Goal: Contribute content: Contribute content

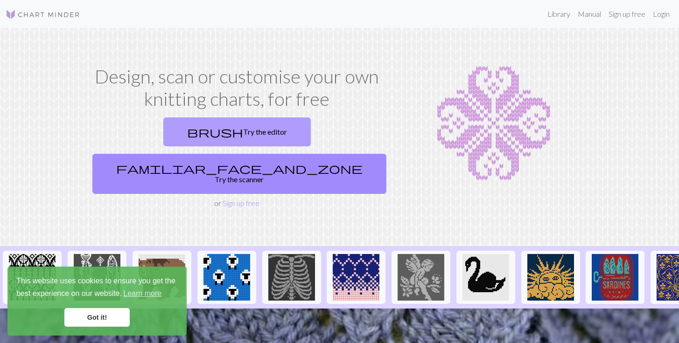
click at [183, 133] on link "brush Try the editor" at bounding box center [236, 132] width 147 height 29
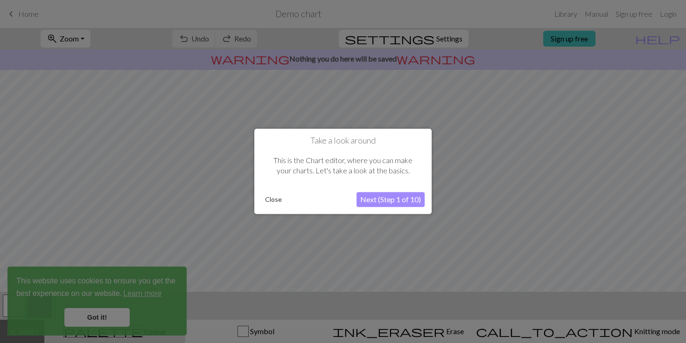
click at [376, 204] on button "Next (Step 1 of 10)" at bounding box center [391, 200] width 68 height 15
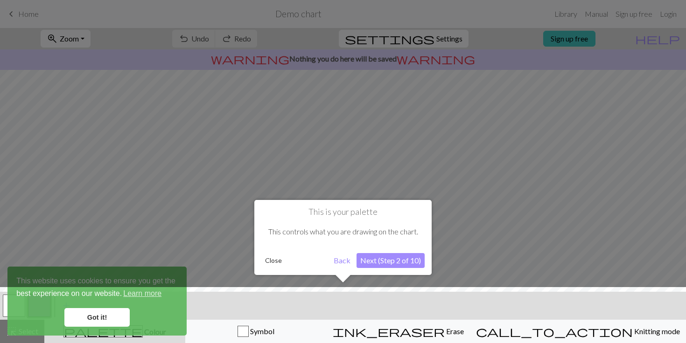
click at [385, 265] on button "Next (Step 2 of 10)" at bounding box center [391, 260] width 68 height 15
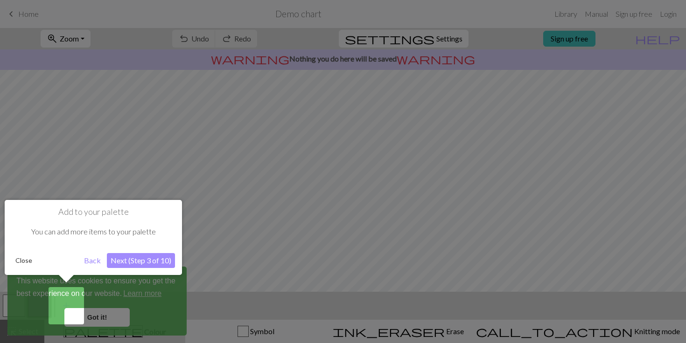
click at [123, 263] on button "Next (Step 3 of 10)" at bounding box center [141, 260] width 68 height 15
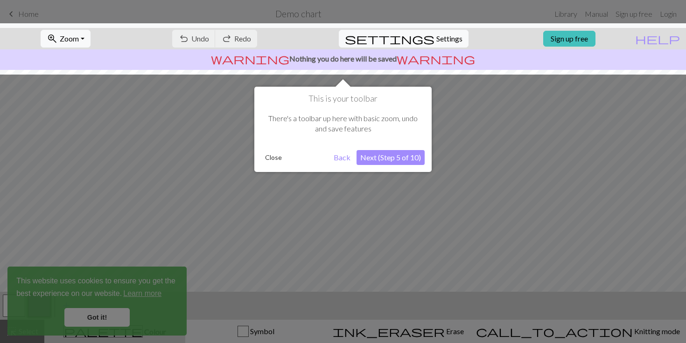
click at [383, 161] on button "Next (Step 5 of 10)" at bounding box center [391, 157] width 68 height 15
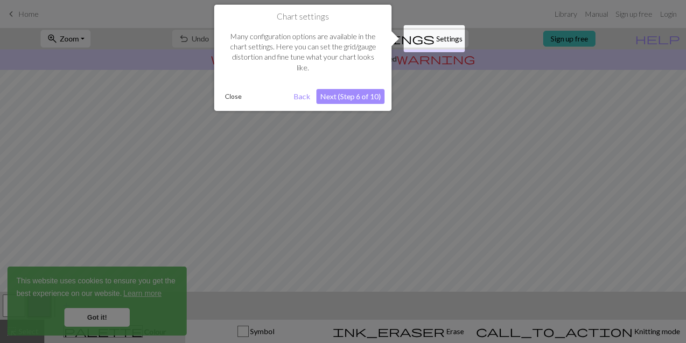
click at [354, 90] on button "Next (Step 6 of 10)" at bounding box center [350, 96] width 68 height 15
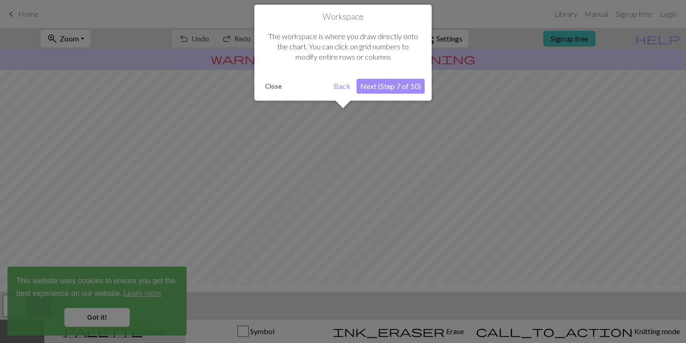
scroll to position [56, 0]
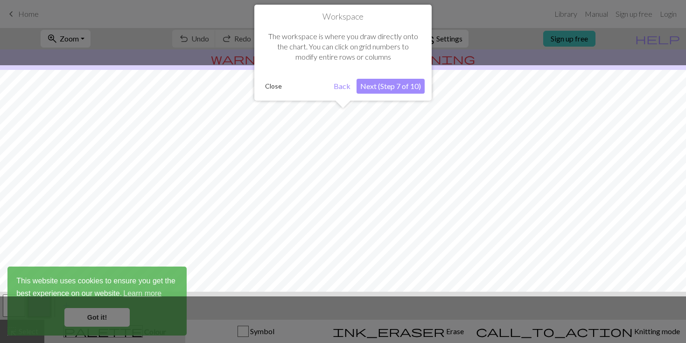
click at [372, 88] on button "Next (Step 7 of 10)" at bounding box center [391, 86] width 68 height 15
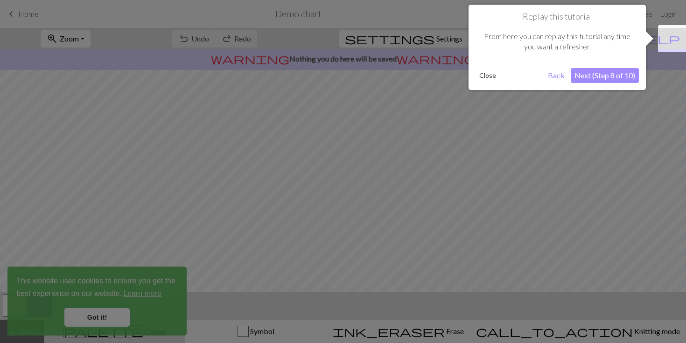
click at [609, 78] on button "Next (Step 8 of 10)" at bounding box center [605, 75] width 68 height 15
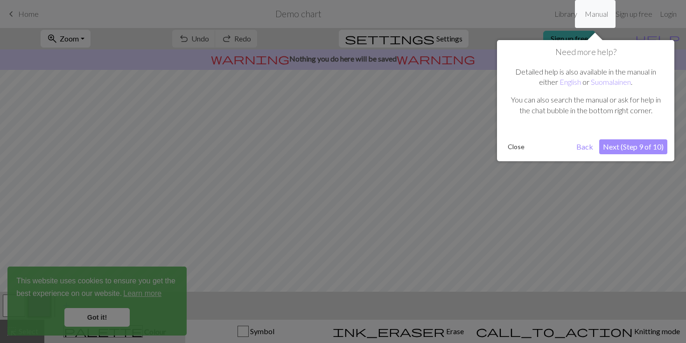
click at [615, 148] on button "Next (Step 9 of 10)" at bounding box center [633, 147] width 68 height 15
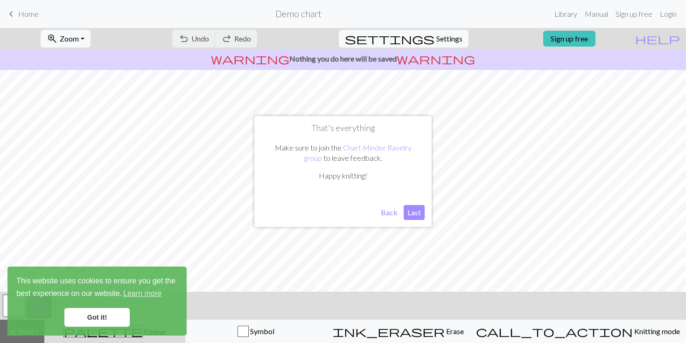
click at [415, 212] on button "Last" at bounding box center [414, 212] width 21 height 15
click at [91, 319] on link "Got it!" at bounding box center [96, 317] width 65 height 19
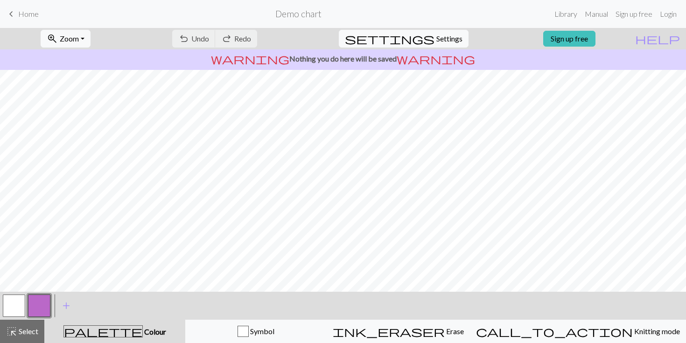
scroll to position [50, 0]
click at [407, 51] on div "warning Nothing you do here will be saved warning" at bounding box center [343, 59] width 686 height 21
click at [415, 45] on button "settings Settings" at bounding box center [404, 39] width 130 height 18
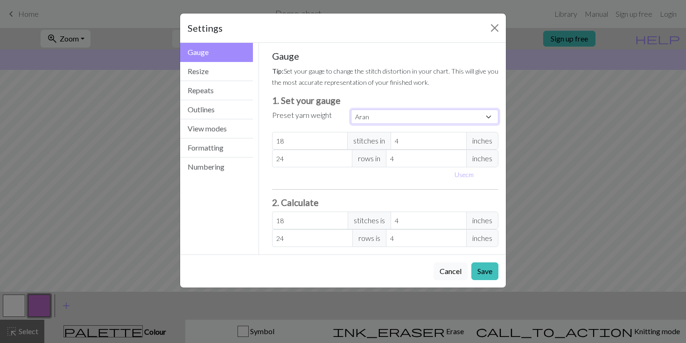
click at [369, 119] on select "Custom Square Lace Light Fingering Fingering Sport Double knit Worsted Aran Bul…" at bounding box center [424, 117] width 147 height 14
select select "worsted"
click at [351, 110] on select "Custom Square Lace Light Fingering Fingering Sport Double knit Worsted Aran Bul…" at bounding box center [424, 117] width 147 height 14
type input "20"
type input "26"
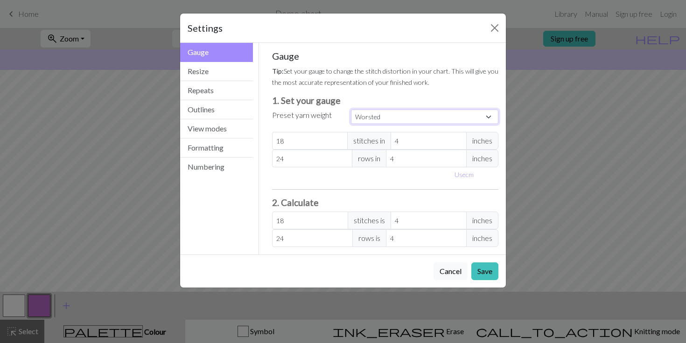
type input "20"
type input "26"
select select "custom"
type input "25"
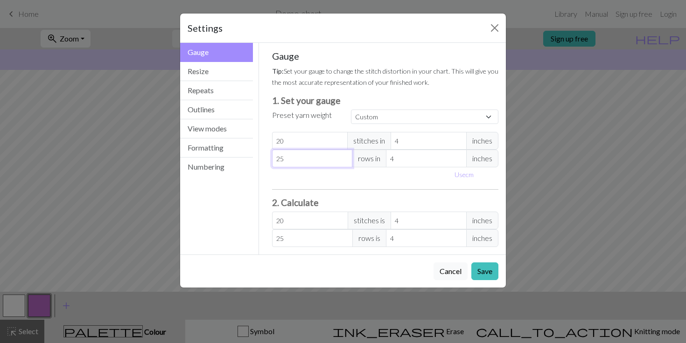
click at [343, 161] on input "25" at bounding box center [312, 159] width 81 height 18
type input "24"
click at [343, 161] on input "24" at bounding box center [312, 159] width 81 height 18
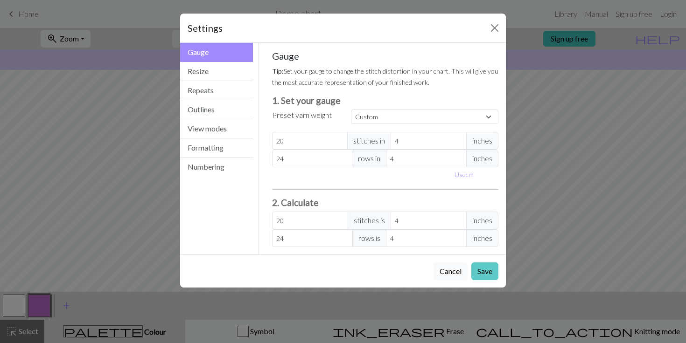
click at [478, 272] on button "Save" at bounding box center [484, 272] width 27 height 18
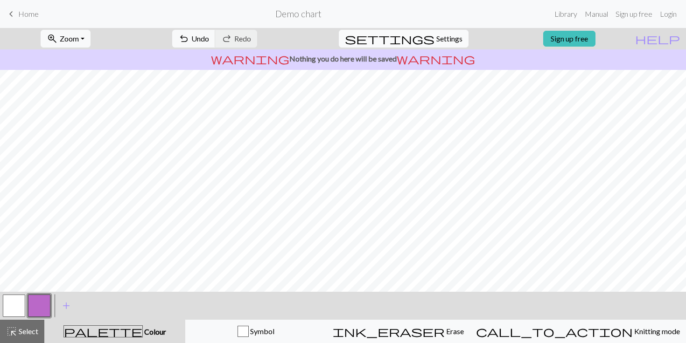
click at [414, 40] on span "settings" at bounding box center [390, 38] width 90 height 13
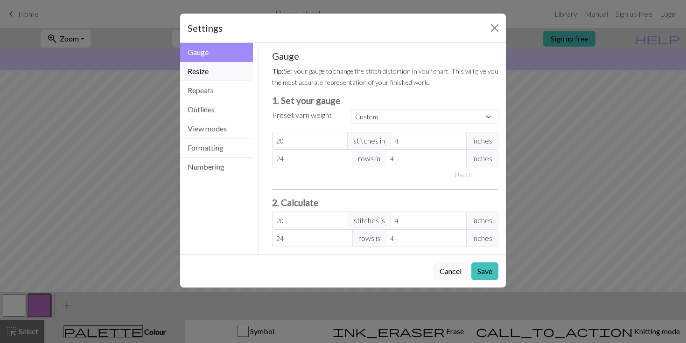
click at [224, 77] on button "Resize" at bounding box center [216, 71] width 73 height 19
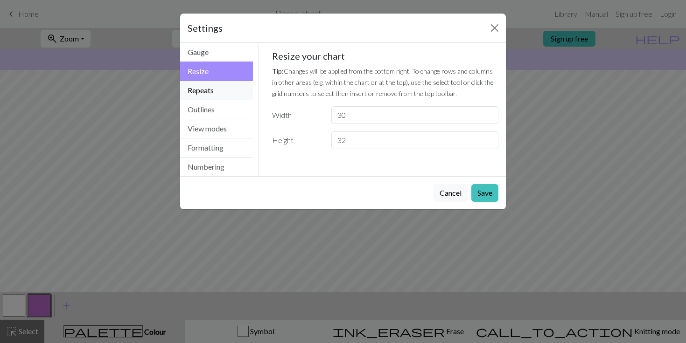
click at [225, 91] on button "Repeats" at bounding box center [216, 90] width 73 height 19
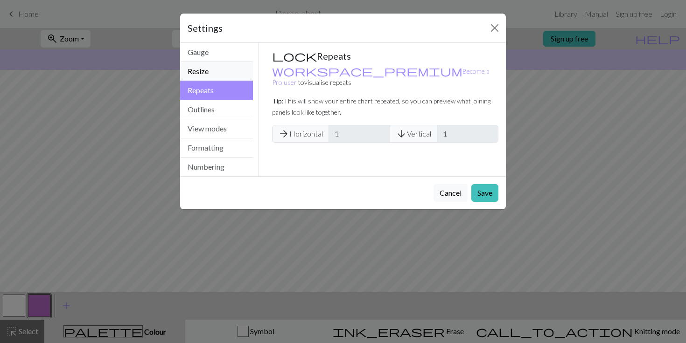
click at [225, 74] on button "Resize" at bounding box center [216, 71] width 73 height 19
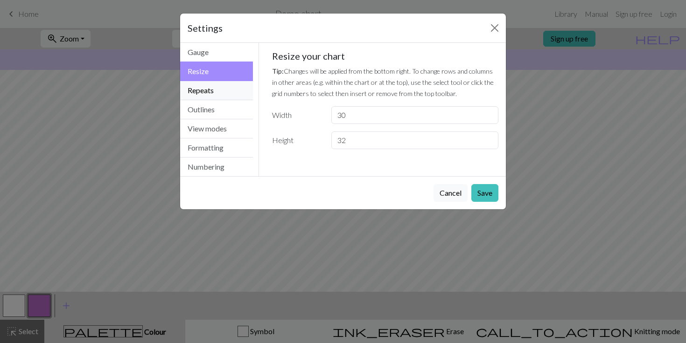
click at [224, 89] on button "Repeats" at bounding box center [216, 90] width 73 height 19
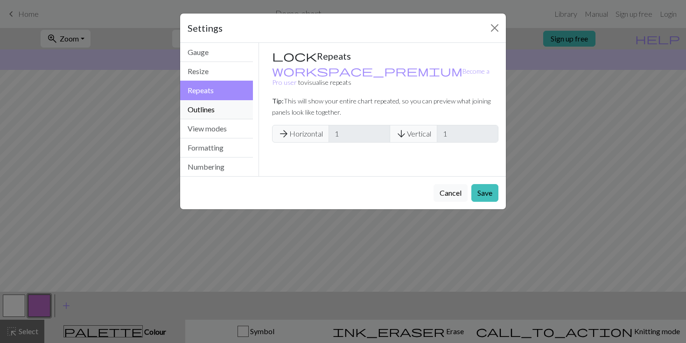
click at [224, 107] on button "Outlines" at bounding box center [216, 109] width 73 height 19
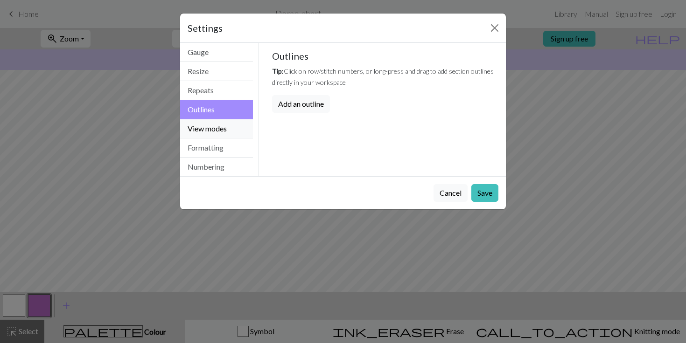
click at [224, 127] on button "View modes" at bounding box center [216, 128] width 73 height 19
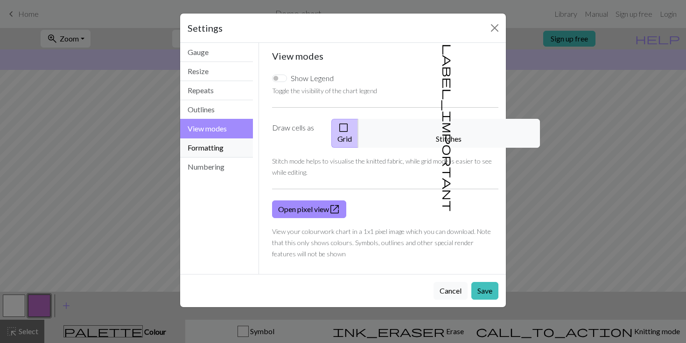
click at [226, 140] on button "Formatting" at bounding box center [216, 148] width 73 height 19
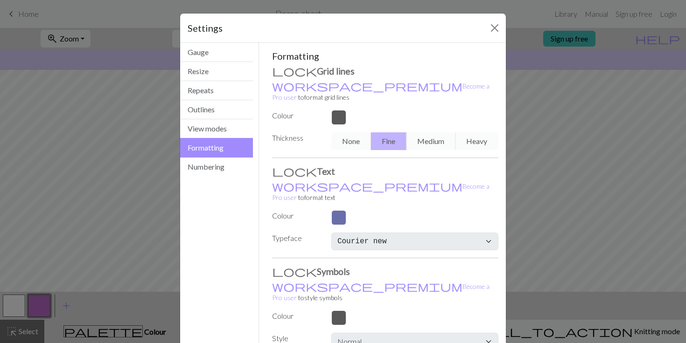
click at [226, 151] on button "Formatting" at bounding box center [216, 148] width 73 height 20
click at [218, 160] on button "Numbering" at bounding box center [216, 167] width 73 height 19
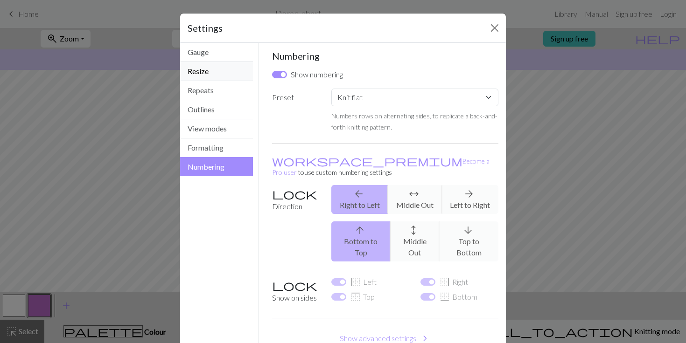
click at [226, 70] on button "Resize" at bounding box center [216, 71] width 73 height 19
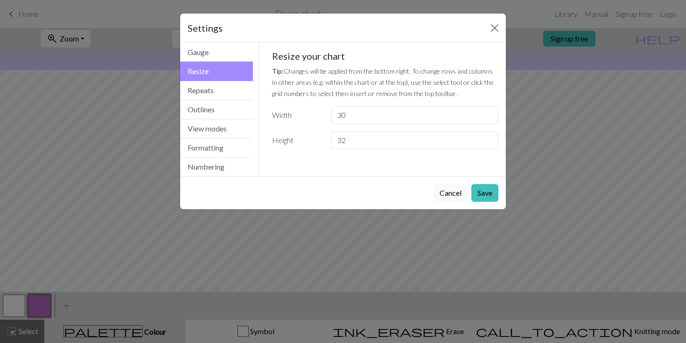
click at [227, 62] on button "Resize" at bounding box center [216, 72] width 73 height 20
click at [227, 53] on button "Gauge" at bounding box center [216, 52] width 73 height 19
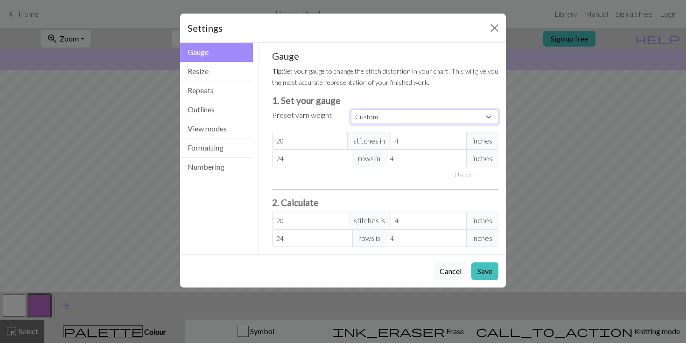
click at [366, 119] on select "Custom Square Lace Light Fingering Fingering Sport Double knit Worsted Aran Bul…" at bounding box center [424, 117] width 147 height 14
select select "worsted"
click at [351, 110] on select "Custom Square Lace Light Fingering Fingering Sport Double knit Worsted Aran Bul…" at bounding box center [424, 117] width 147 height 14
type input "26"
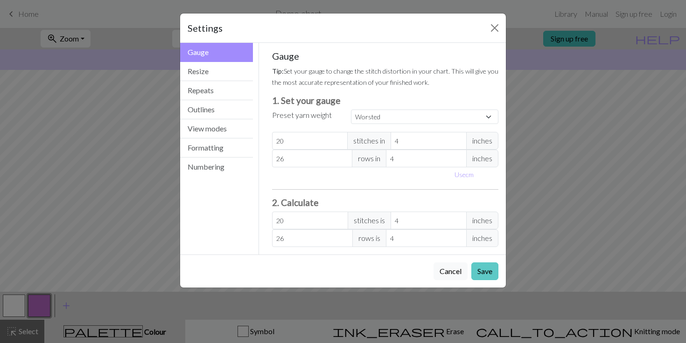
click at [486, 275] on button "Save" at bounding box center [484, 272] width 27 height 18
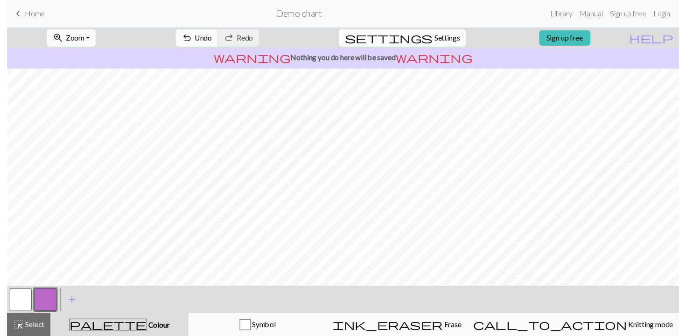
scroll to position [0, 0]
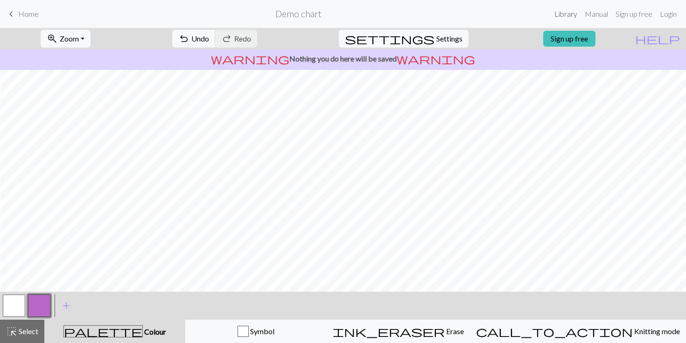
click at [562, 14] on link "Library" at bounding box center [566, 14] width 30 height 19
click at [571, 42] on link "Sign up free" at bounding box center [569, 39] width 52 height 16
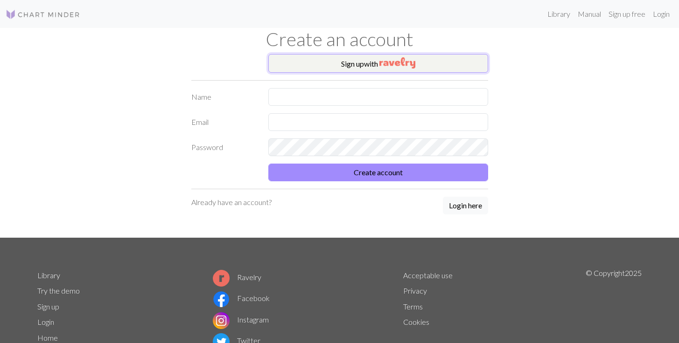
click at [364, 69] on button "Sign up with" at bounding box center [378, 63] width 220 height 19
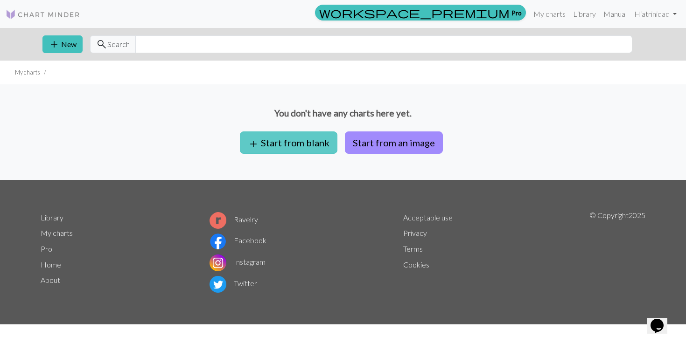
click at [290, 139] on button "add Start from blank" at bounding box center [289, 143] width 98 height 22
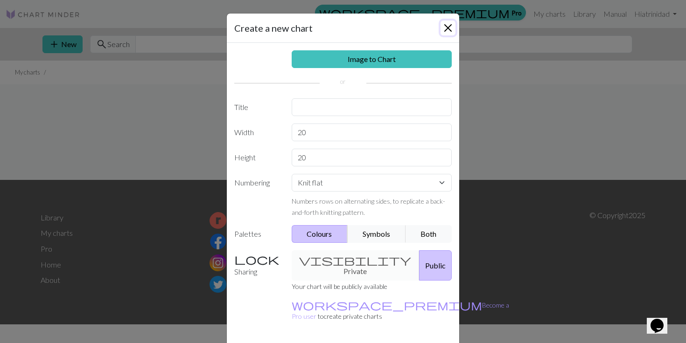
click at [442, 25] on button "Close" at bounding box center [448, 28] width 15 height 15
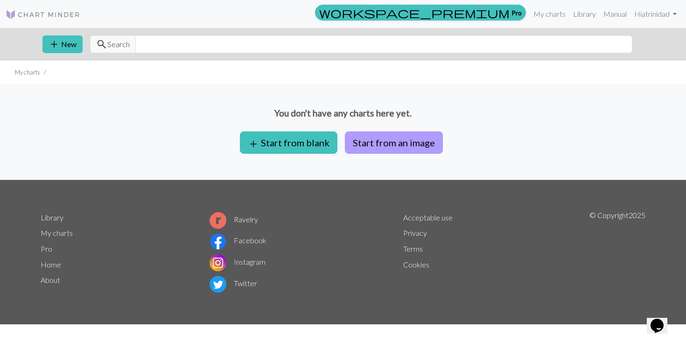
click at [367, 140] on button "Start from an image" at bounding box center [394, 143] width 98 height 22
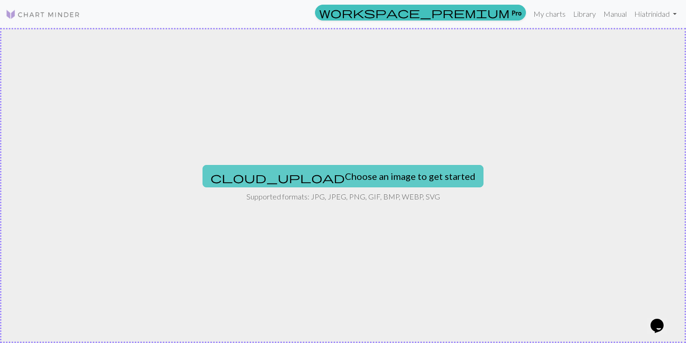
click at [330, 175] on button "cloud_upload Choose an image to get started" at bounding box center [343, 176] width 281 height 22
click at [374, 174] on button "cloud_upload Choose an image to get started" at bounding box center [343, 176] width 281 height 22
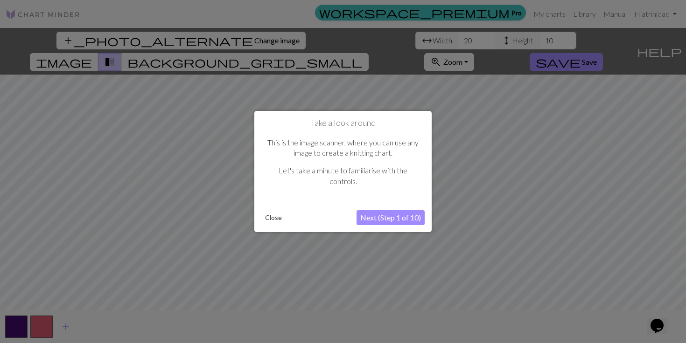
click at [401, 216] on button "Next (Step 1 of 10)" at bounding box center [391, 217] width 68 height 15
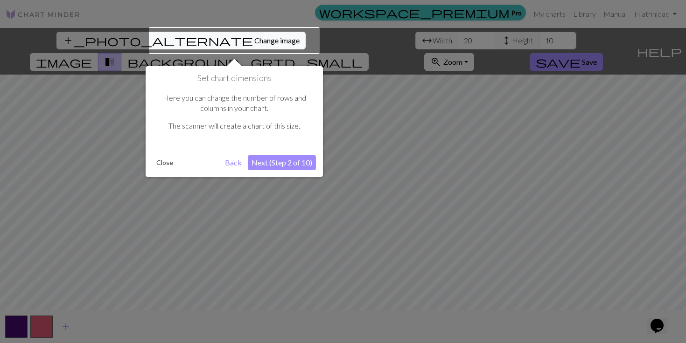
click at [276, 159] on button "Next (Step 2 of 10)" at bounding box center [282, 162] width 68 height 15
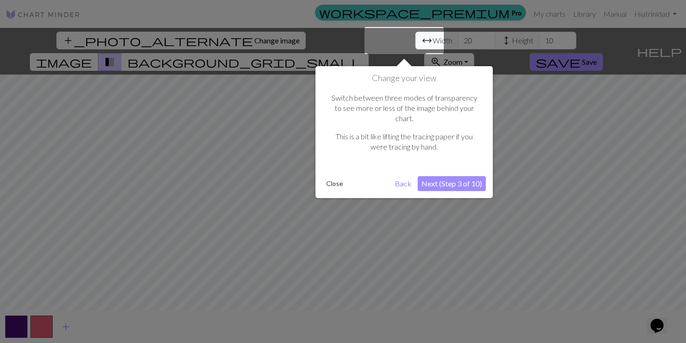
click at [442, 176] on button "Next (Step 3 of 10)" at bounding box center [452, 183] width 68 height 15
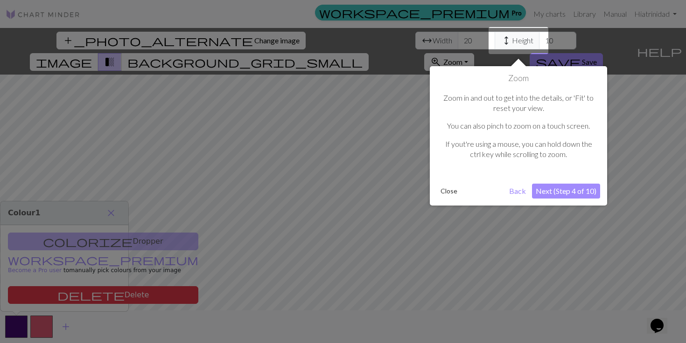
click at [540, 189] on button "Next (Step 4 of 10)" at bounding box center [566, 191] width 68 height 15
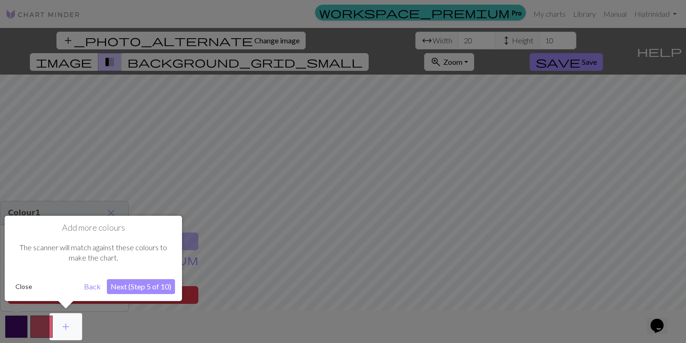
click at [140, 293] on button "Next (Step 5 of 10)" at bounding box center [141, 287] width 68 height 15
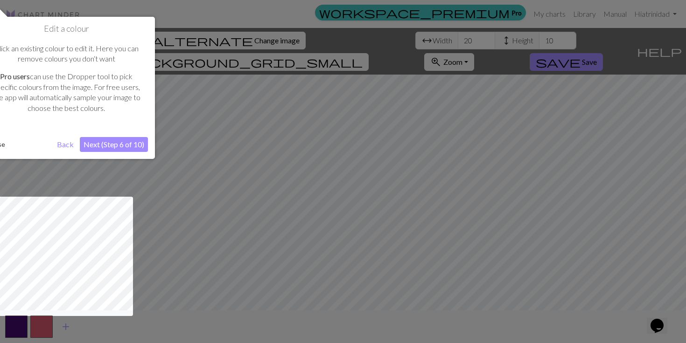
click at [118, 147] on button "Next (Step 6 of 10)" at bounding box center [114, 144] width 68 height 15
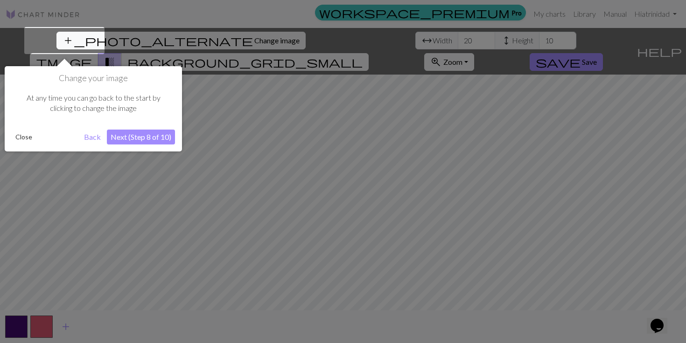
click at [146, 140] on button "Next (Step 8 of 10)" at bounding box center [141, 137] width 68 height 15
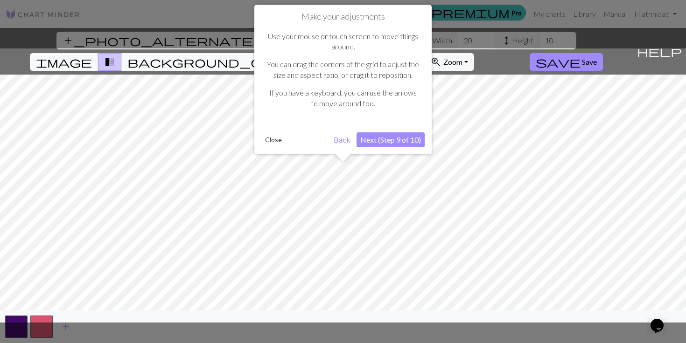
click at [367, 140] on button "Next (Step 9 of 10)" at bounding box center [391, 140] width 68 height 15
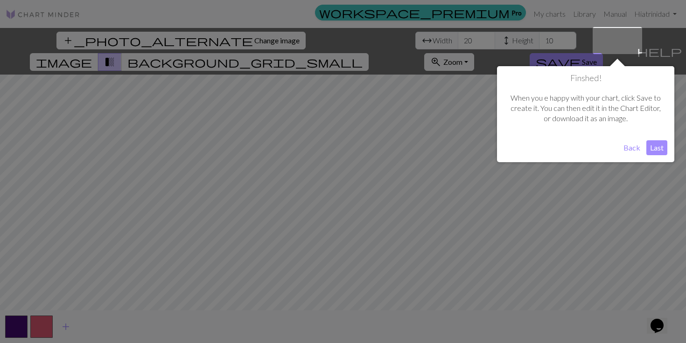
click at [656, 153] on button "Last" at bounding box center [656, 147] width 21 height 15
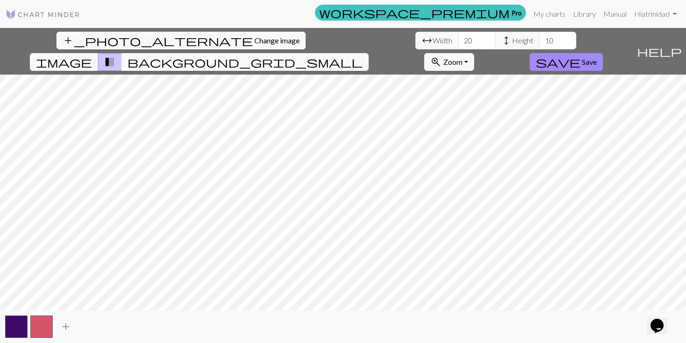
click at [67, 326] on span "add" at bounding box center [65, 327] width 11 height 13
click at [90, 329] on span "add" at bounding box center [90, 327] width 11 height 13
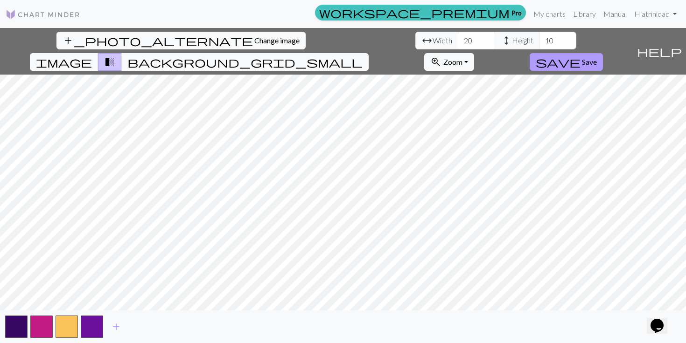
click at [580, 56] on span "save" at bounding box center [558, 62] width 45 height 13
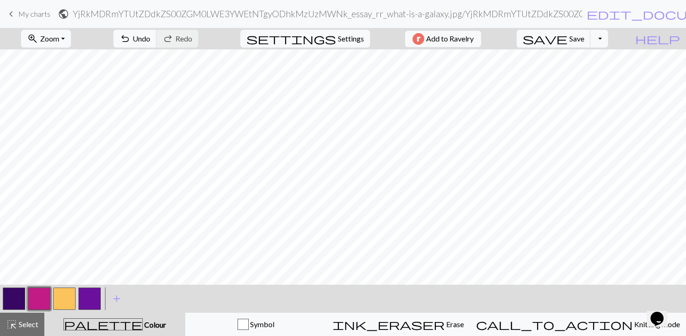
click at [310, 39] on div "settings Settings" at bounding box center [305, 38] width 144 height 21
click at [322, 39] on span "settings" at bounding box center [291, 38] width 90 height 13
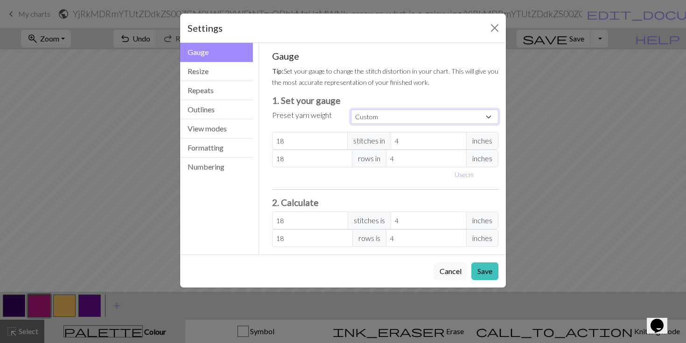
click at [359, 113] on select "Custom Square Lace Light Fingering Fingering Sport Double knit Worsted Aran Bul…" at bounding box center [424, 117] width 147 height 14
select select "worsted"
click at [351, 110] on select "Custom Square Lace Light Fingering Fingering Sport Double knit Worsted Aran Bul…" at bounding box center [424, 117] width 147 height 14
type input "20"
type input "26"
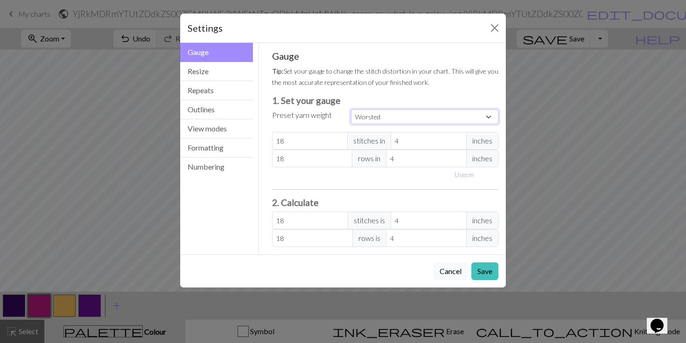
type input "20"
type input "26"
click at [479, 265] on button "Save" at bounding box center [484, 272] width 27 height 18
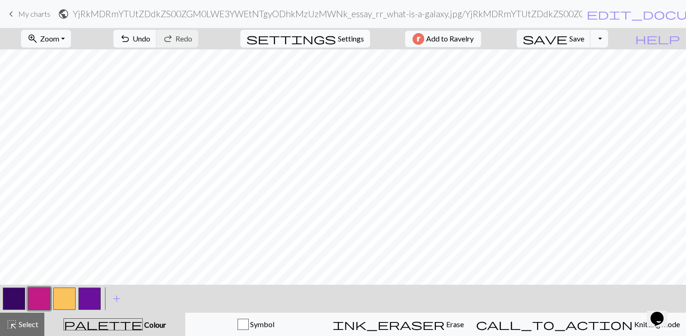
click at [342, 31] on button "settings Settings" at bounding box center [305, 39] width 130 height 18
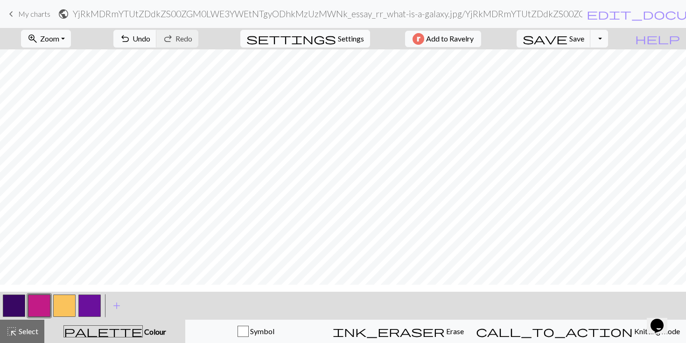
select select "worsted"
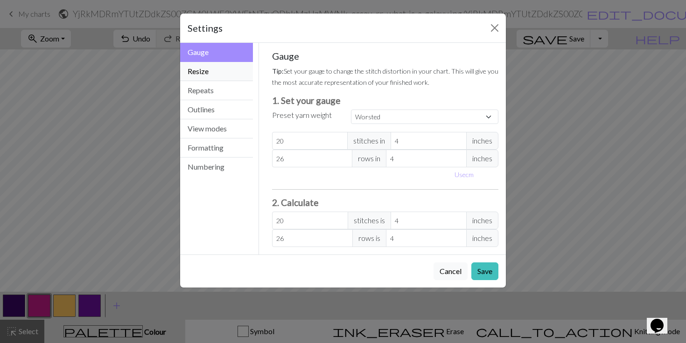
click at [225, 69] on button "Resize" at bounding box center [216, 71] width 73 height 19
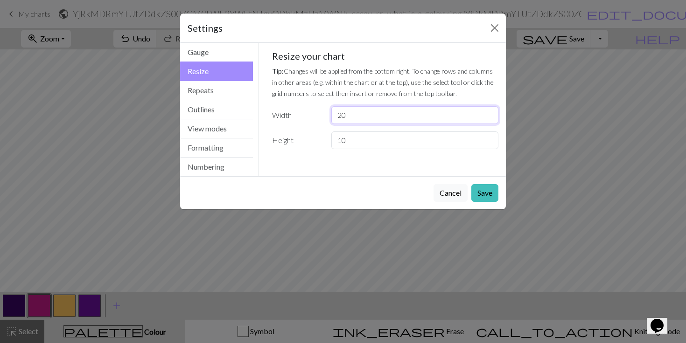
click at [350, 116] on input "20" at bounding box center [414, 115] width 167 height 18
type input "24"
click at [479, 197] on button "Save" at bounding box center [484, 193] width 27 height 18
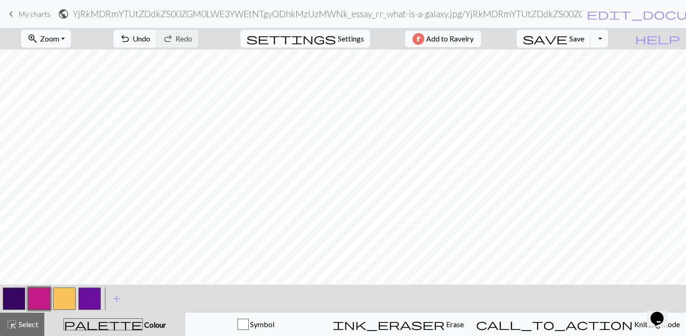
click at [342, 34] on span "Settings" at bounding box center [351, 38] width 26 height 11
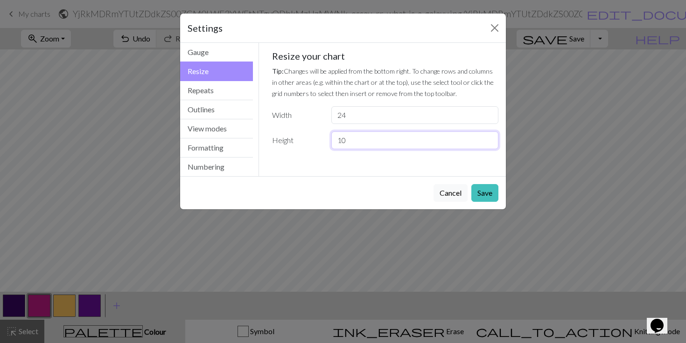
click at [350, 135] on input "10" at bounding box center [414, 141] width 167 height 18
type input "1"
type input "35"
click at [483, 192] on button "Save" at bounding box center [484, 193] width 27 height 18
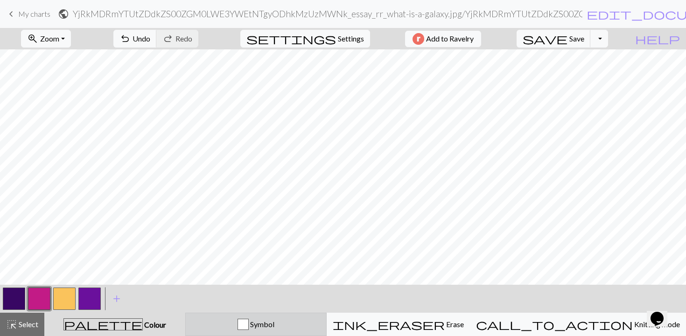
click at [274, 326] on span "Symbol" at bounding box center [262, 324] width 26 height 9
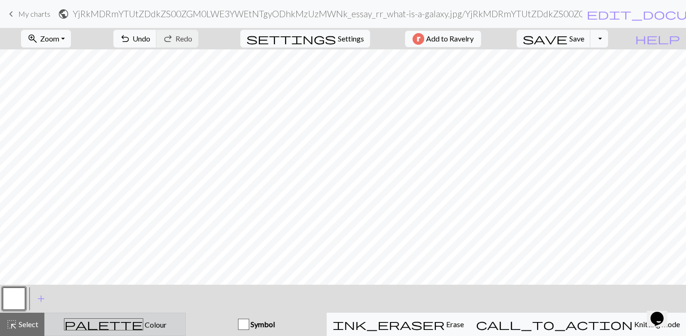
click at [170, 316] on button "palette Colour Colour" at bounding box center [114, 324] width 141 height 23
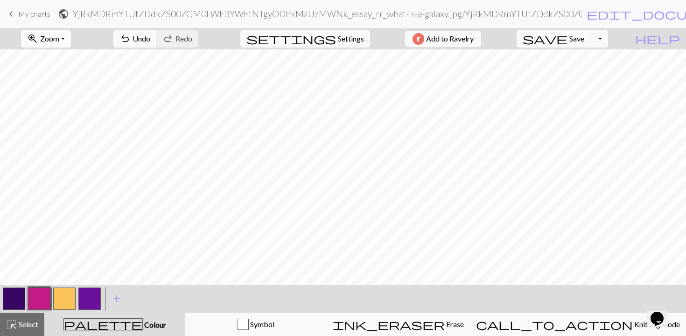
click at [68, 44] on button "zoom_in Zoom Zoom" at bounding box center [46, 39] width 50 height 18
click at [70, 60] on button "Fit all" at bounding box center [58, 59] width 74 height 15
click at [59, 34] on span "Zoom" at bounding box center [49, 38] width 19 height 9
click at [69, 68] on button "Fit width" at bounding box center [58, 74] width 74 height 15
click at [71, 35] on button "zoom_in Zoom Zoom" at bounding box center [46, 39] width 50 height 18
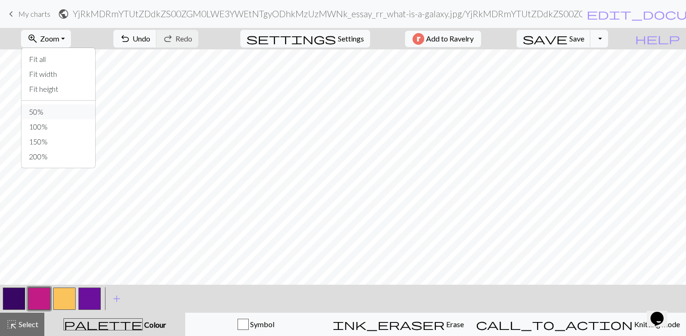
click at [66, 109] on button "50%" at bounding box center [58, 112] width 74 height 15
click at [59, 43] on span "Zoom" at bounding box center [49, 38] width 19 height 9
click at [64, 123] on button "100%" at bounding box center [58, 126] width 74 height 15
click at [353, 42] on span "Settings" at bounding box center [350, 38] width 26 height 11
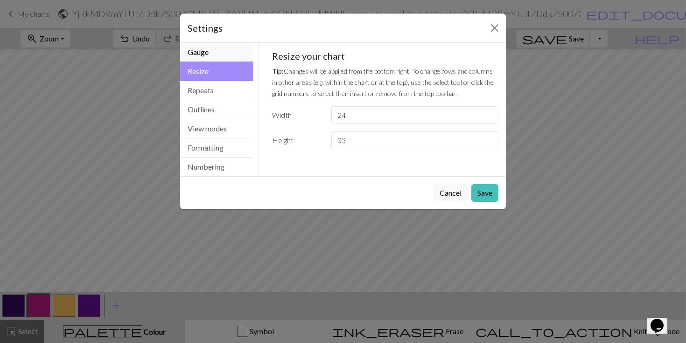
click at [228, 61] on button "Gauge" at bounding box center [216, 52] width 73 height 19
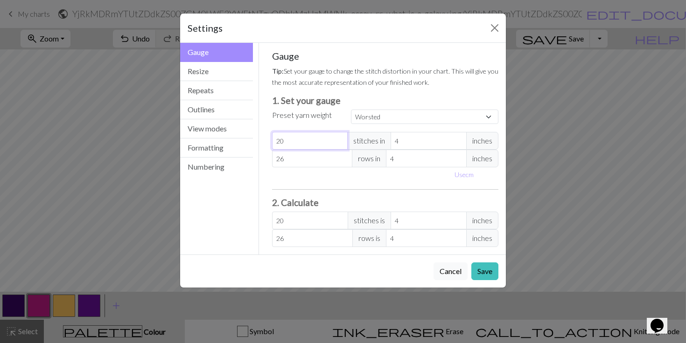
click at [329, 140] on input "20" at bounding box center [310, 141] width 76 height 18
select select "custom"
type input "2"
type input "24"
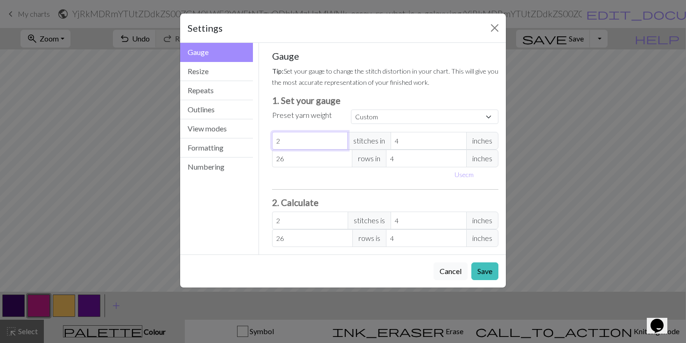
type input "24"
click at [481, 279] on button "Save" at bounding box center [484, 272] width 27 height 18
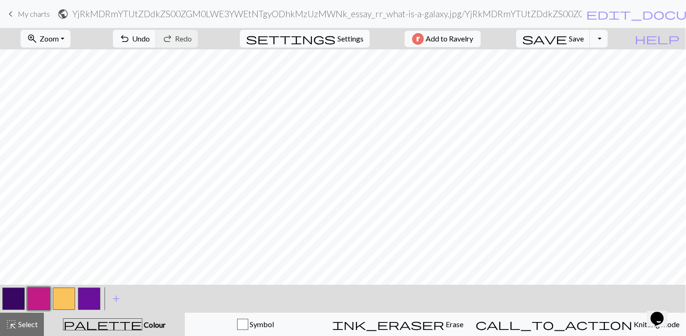
click at [337, 39] on span "Settings" at bounding box center [350, 38] width 26 height 11
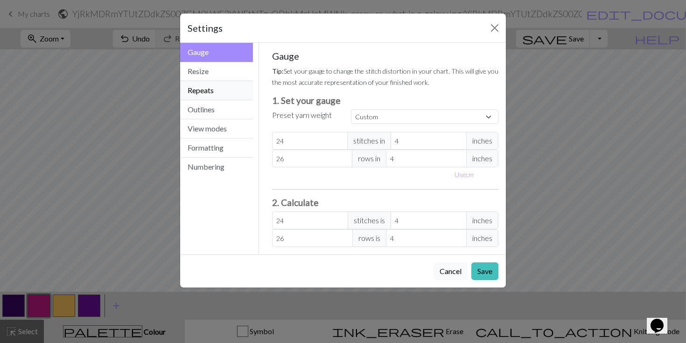
click at [213, 87] on button "Repeats" at bounding box center [216, 90] width 73 height 19
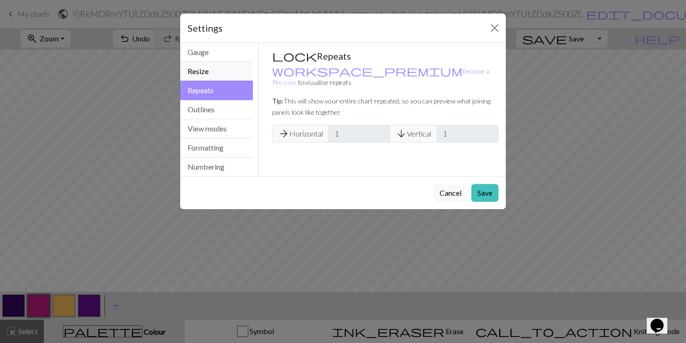
click at [223, 76] on button "Resize" at bounding box center [216, 71] width 73 height 19
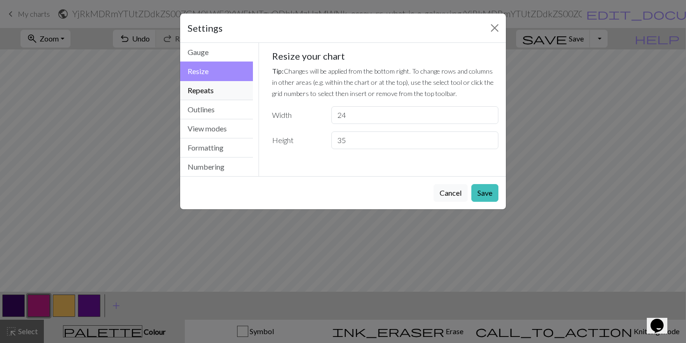
click at [224, 96] on button "Repeats" at bounding box center [216, 90] width 73 height 19
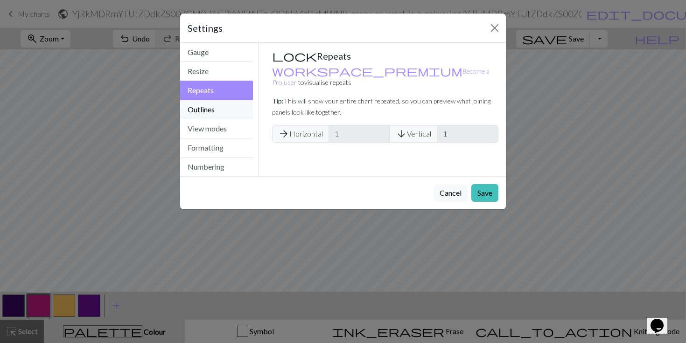
click at [224, 110] on button "Outlines" at bounding box center [216, 109] width 73 height 19
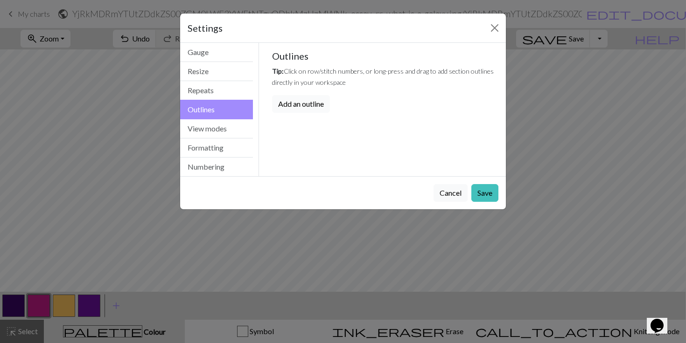
click at [279, 105] on button "Add an outline" at bounding box center [301, 104] width 58 height 18
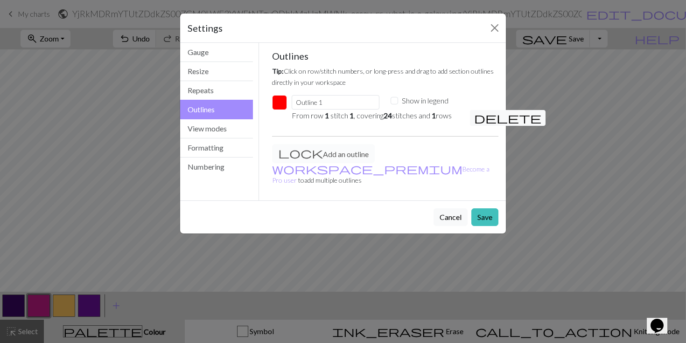
click at [273, 102] on button "button" at bounding box center [279, 102] width 15 height 15
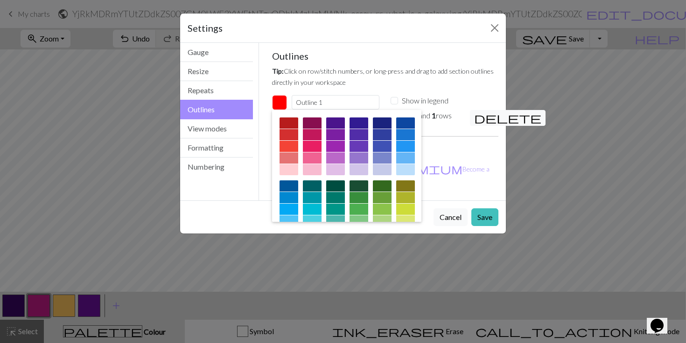
click at [277, 103] on button "button" at bounding box center [279, 102] width 15 height 15
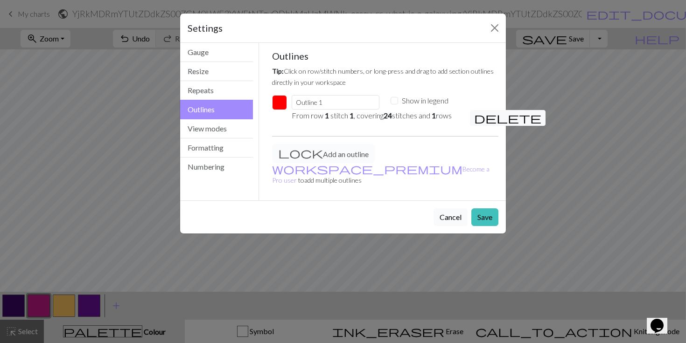
click at [448, 209] on button "Cancel" at bounding box center [451, 218] width 34 height 18
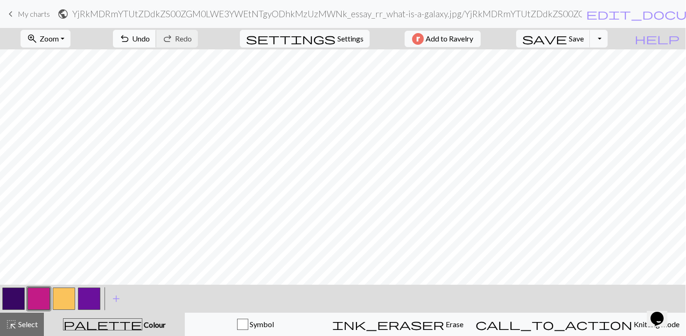
click at [150, 34] on span "Undo" at bounding box center [141, 38] width 18 height 9
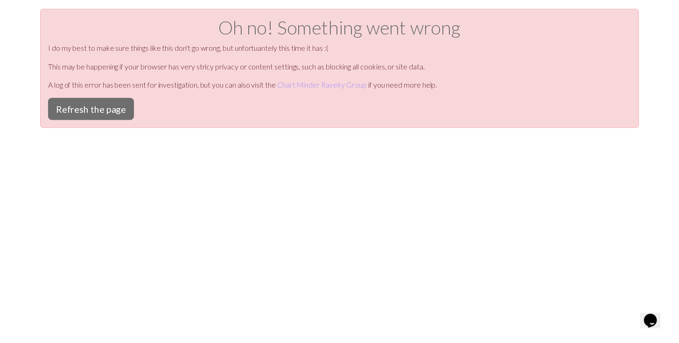
scroll to position [0, 0]
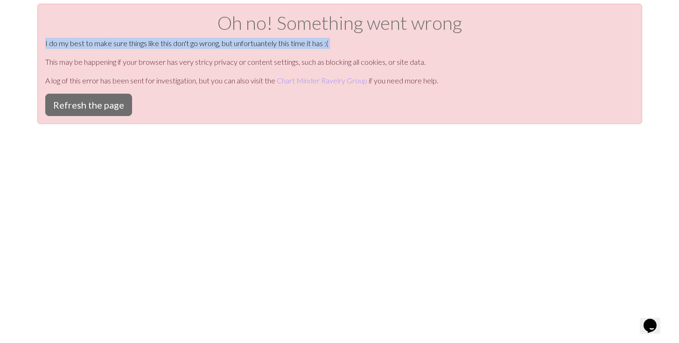
click at [176, 34] on div "Oh no! Something went wrong I do my best to make sure things like this don't go…" at bounding box center [339, 64] width 605 height 120
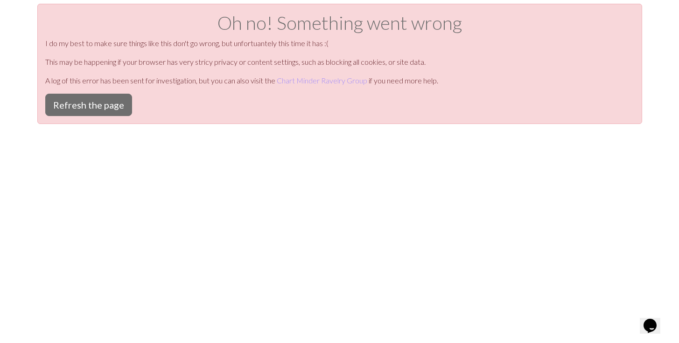
click at [156, 68] on div "Oh no! Something went wrong I do my best to make sure things like this don't go…" at bounding box center [339, 64] width 605 height 120
click at [106, 96] on button "Refresh the page" at bounding box center [88, 105] width 87 height 22
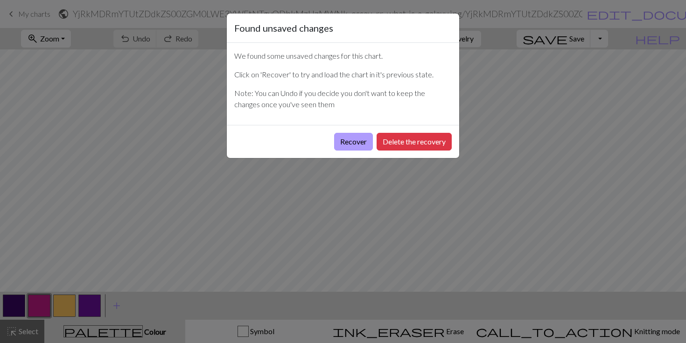
click at [360, 139] on button "Recover" at bounding box center [353, 142] width 39 height 18
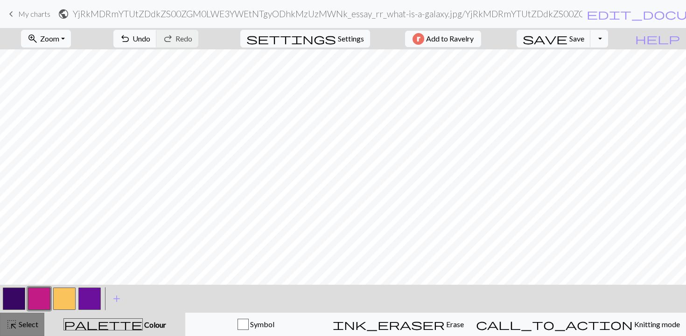
click at [28, 325] on span "Select" at bounding box center [27, 324] width 21 height 9
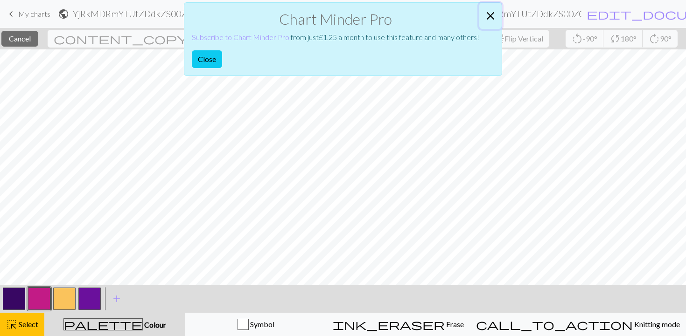
click at [500, 15] on button "Close" at bounding box center [490, 16] width 22 height 26
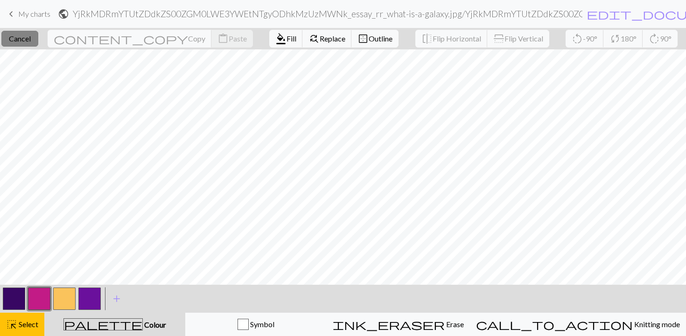
click at [31, 38] on span "Cancel" at bounding box center [20, 38] width 22 height 9
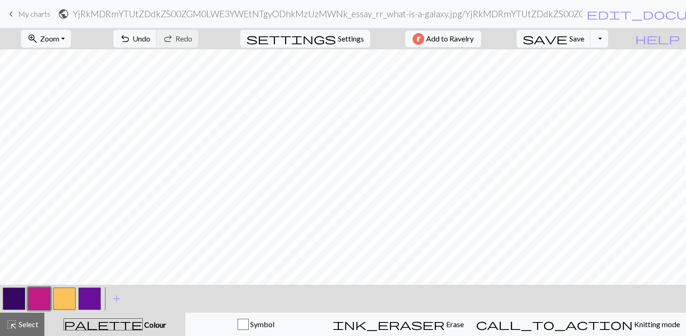
click at [38, 13] on span "My charts" at bounding box center [34, 13] width 32 height 9
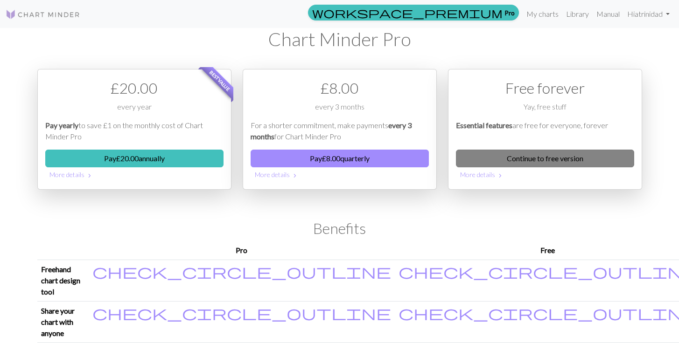
click at [518, 162] on link "Continue to free version" at bounding box center [545, 159] width 178 height 18
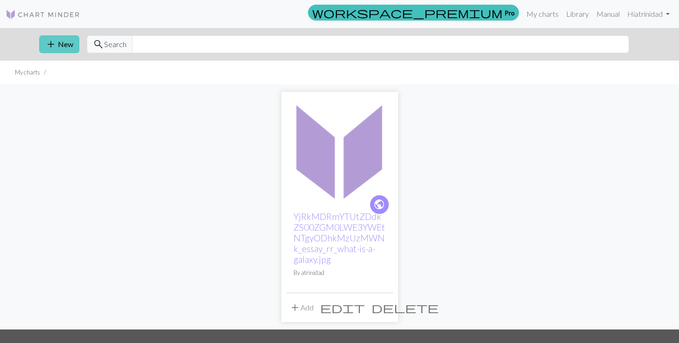
click at [62, 47] on button "add New" at bounding box center [59, 44] width 40 height 18
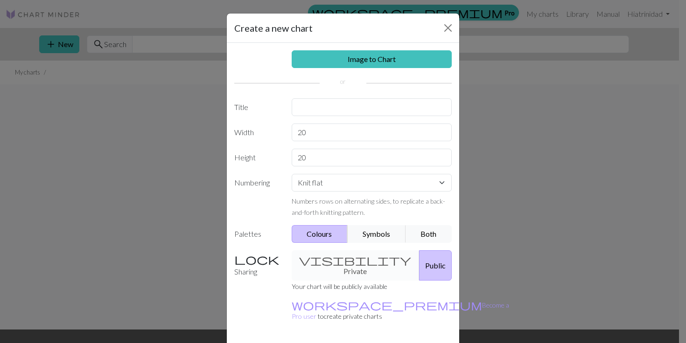
click at [335, 117] on div "Image to Chart Title Width 20 Height 20 Numbering Knit flat Knit in the round L…" at bounding box center [343, 193] width 232 height 301
click at [335, 107] on input "text" at bounding box center [372, 107] width 161 height 18
type input "galaxy - arden?"
click at [345, 138] on input "20" at bounding box center [372, 133] width 161 height 18
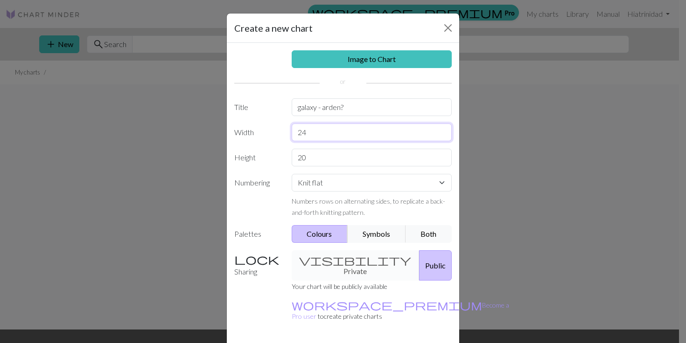
type input "24"
click at [329, 159] on input "20" at bounding box center [372, 158] width 161 height 18
type input "35"
click at [326, 179] on select "Knit flat Knit in the round Lace knitting Cross stitch" at bounding box center [372, 183] width 161 height 18
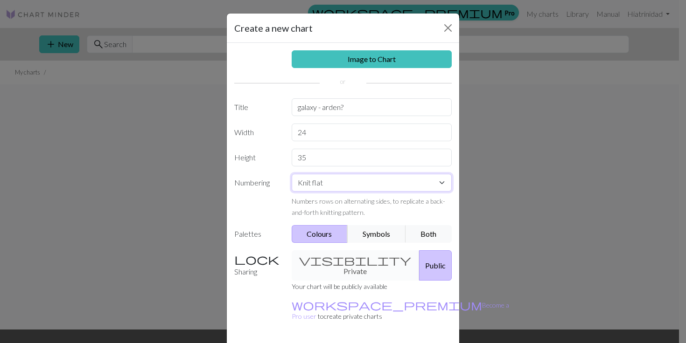
select select "round"
click at [292, 174] on select "Knit flat Knit in the round Lace knitting Cross stitch" at bounding box center [372, 183] width 161 height 18
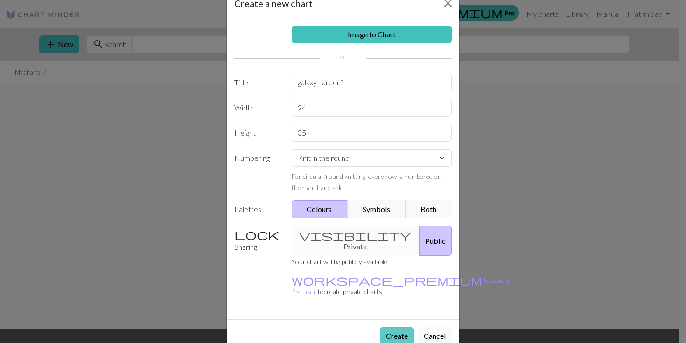
click at [389, 328] on button "Create" at bounding box center [397, 337] width 34 height 18
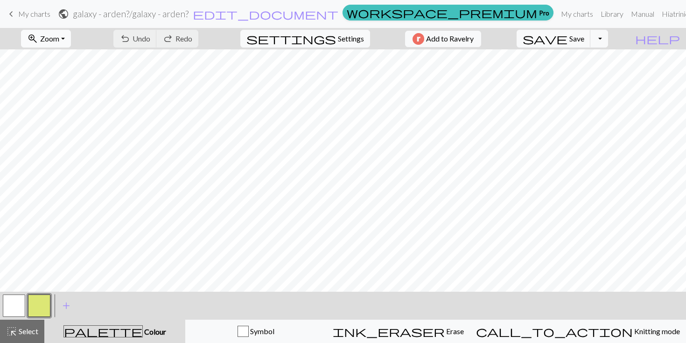
click at [59, 37] on span "Zoom" at bounding box center [49, 38] width 19 height 9
click at [76, 60] on button "Fit all" at bounding box center [58, 59] width 74 height 15
click at [22, 299] on button "button" at bounding box center [14, 306] width 22 height 22
click at [38, 301] on button "button" at bounding box center [39, 306] width 22 height 22
click at [107, 326] on span "palette" at bounding box center [103, 331] width 78 height 13
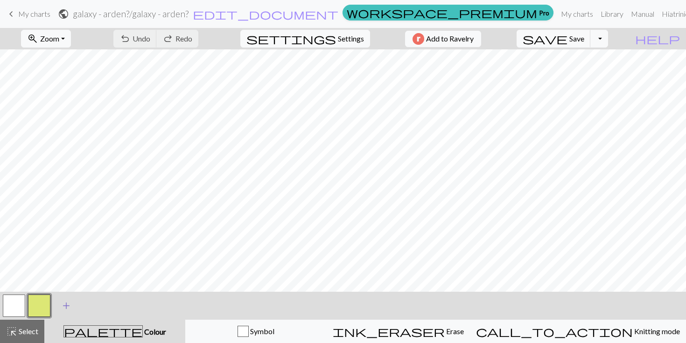
click at [65, 304] on span "add" at bounding box center [66, 306] width 11 height 13
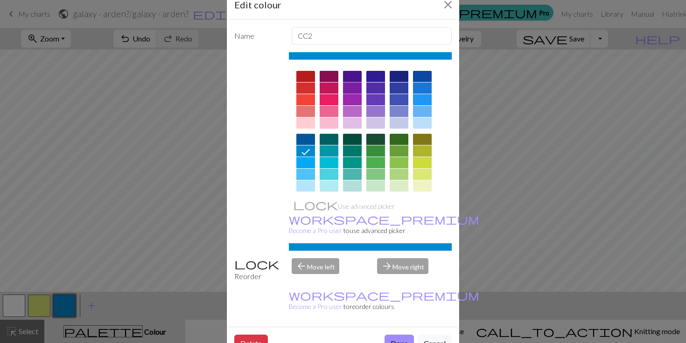
click at [354, 90] on div at bounding box center [352, 88] width 19 height 11
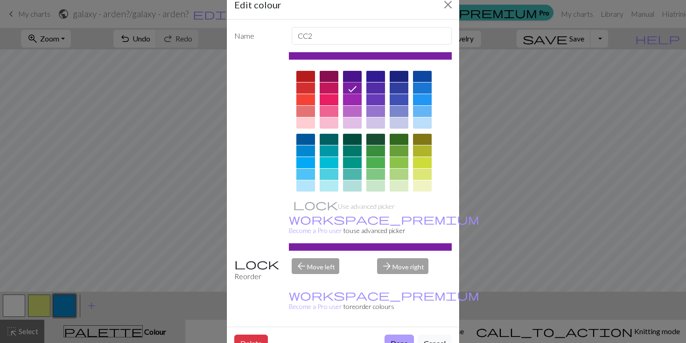
click at [387, 335] on button "Done" at bounding box center [399, 344] width 29 height 18
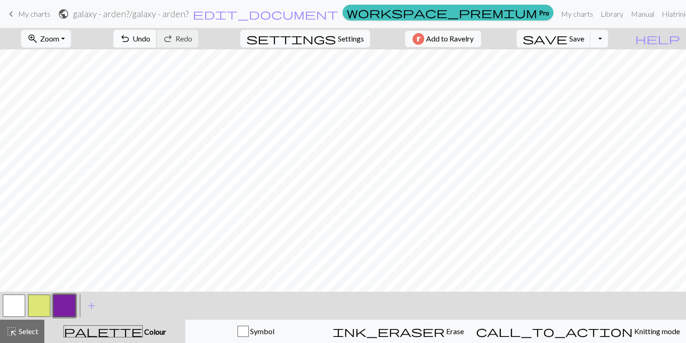
click at [157, 33] on button "undo Undo Undo" at bounding box center [134, 39] width 43 height 18
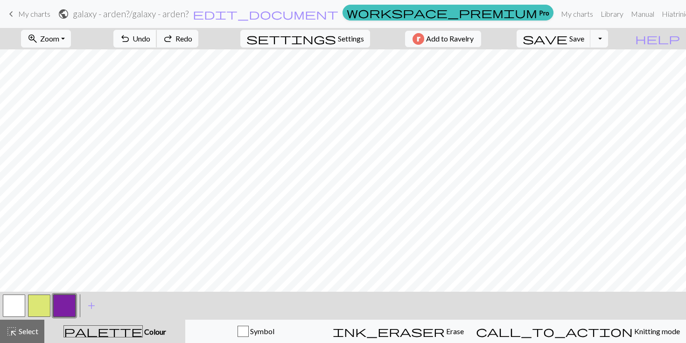
click at [157, 32] on button "undo Undo Undo" at bounding box center [134, 39] width 43 height 18
click at [150, 35] on span "Undo" at bounding box center [142, 38] width 18 height 9
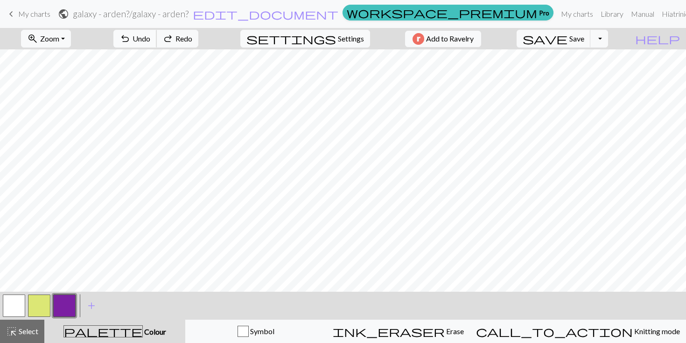
click at [150, 35] on span "Undo" at bounding box center [142, 38] width 18 height 9
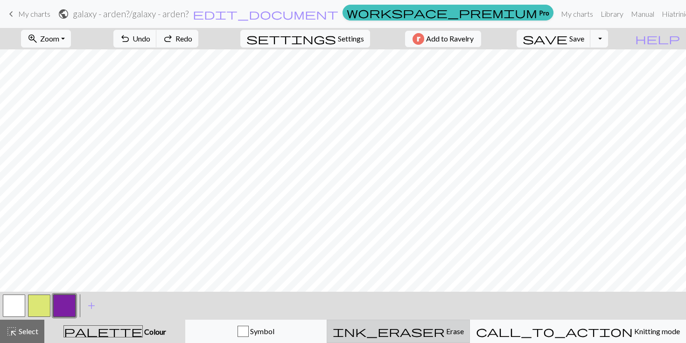
click at [442, 327] on div "ink_eraser Erase Erase" at bounding box center [398, 331] width 131 height 11
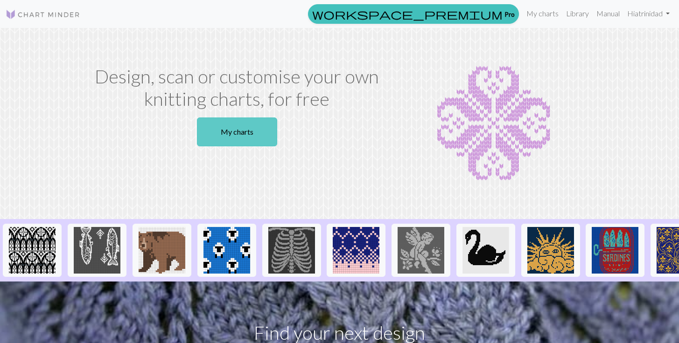
click at [223, 129] on link "My charts" at bounding box center [237, 132] width 80 height 29
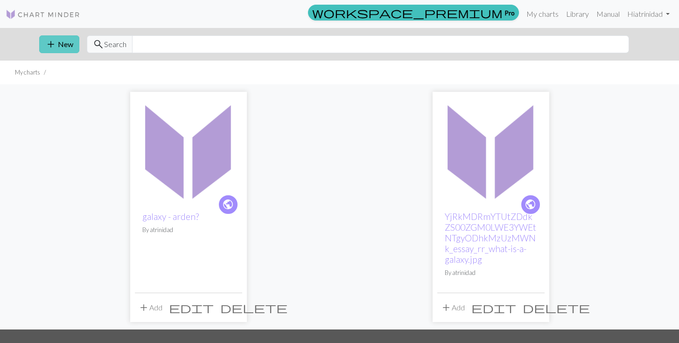
click at [67, 42] on button "add New" at bounding box center [59, 44] width 40 height 18
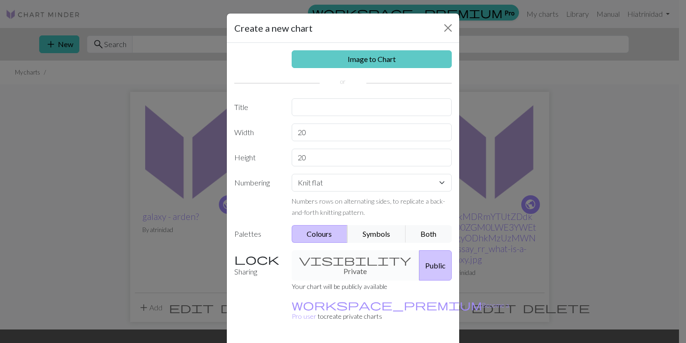
click at [364, 51] on link "Image to Chart" at bounding box center [372, 59] width 161 height 18
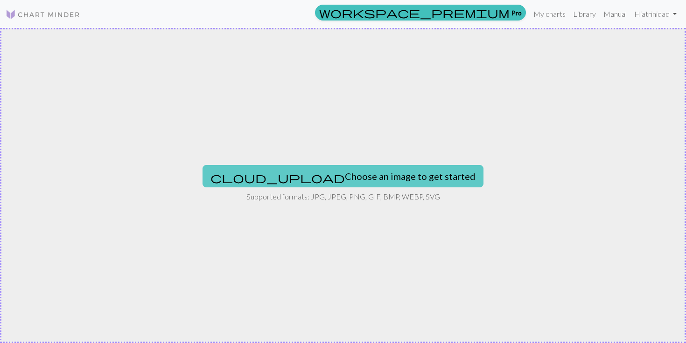
click at [324, 175] on button "cloud_upload Choose an image to get started" at bounding box center [343, 176] width 281 height 22
type input "C:\fakepath\pair-of-dice-icon-vector.jpg"
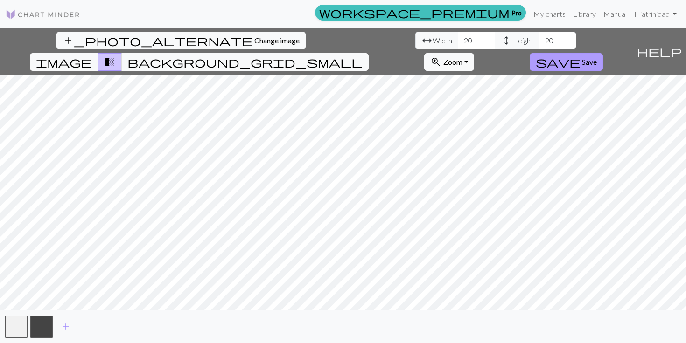
click at [580, 56] on span "save" at bounding box center [558, 62] width 45 height 13
